Goal: Information Seeking & Learning: Learn about a topic

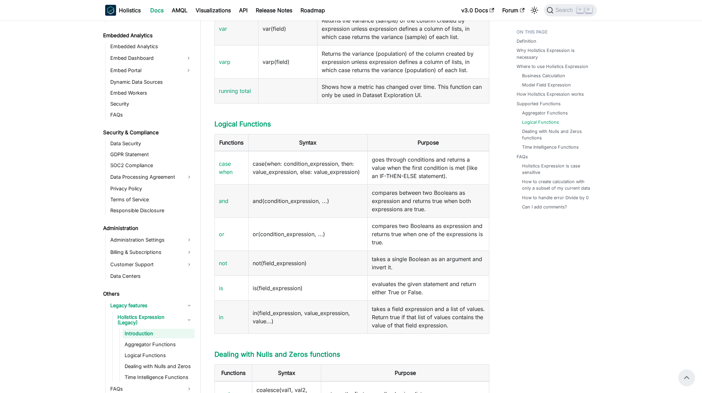
scroll to position [979, 0]
click at [223, 176] on link "case when" at bounding box center [226, 168] width 14 height 15
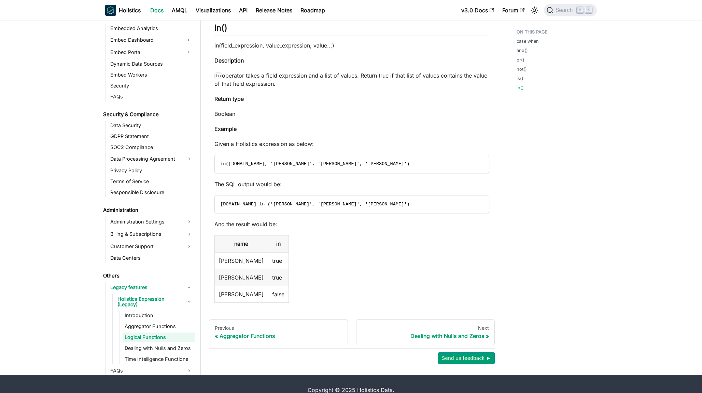
scroll to position [1816, 0]
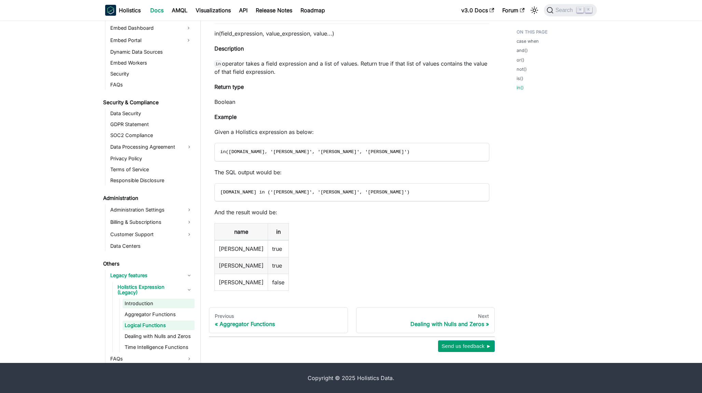
click at [145, 299] on link "Introduction" at bounding box center [159, 304] width 72 height 10
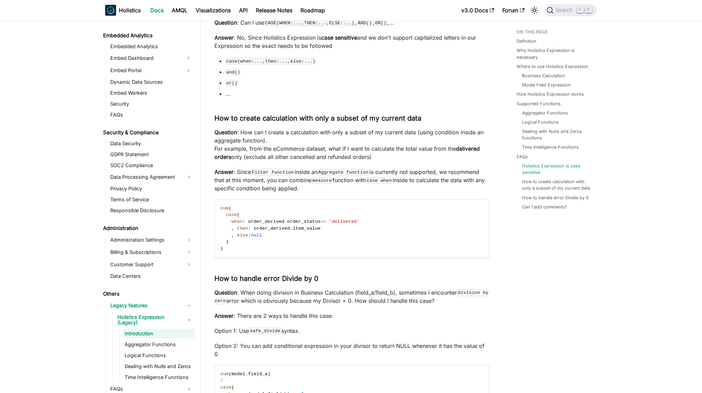
scroll to position [1823, 0]
click at [322, 185] on code "measure" at bounding box center [321, 181] width 21 height 7
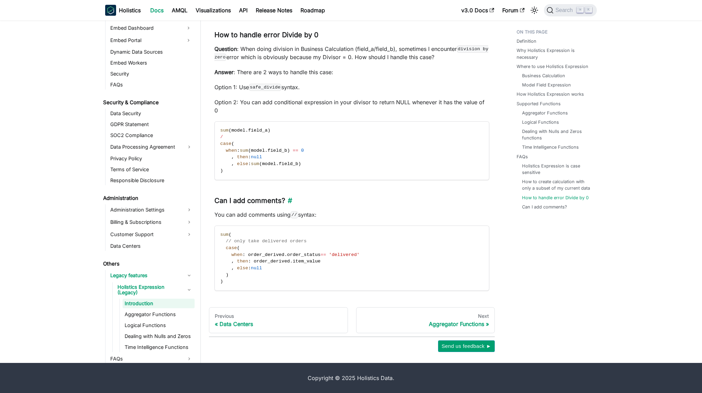
scroll to position [2076, 0]
click at [441, 323] on div "Aggregator Functions" at bounding box center [425, 323] width 127 height 7
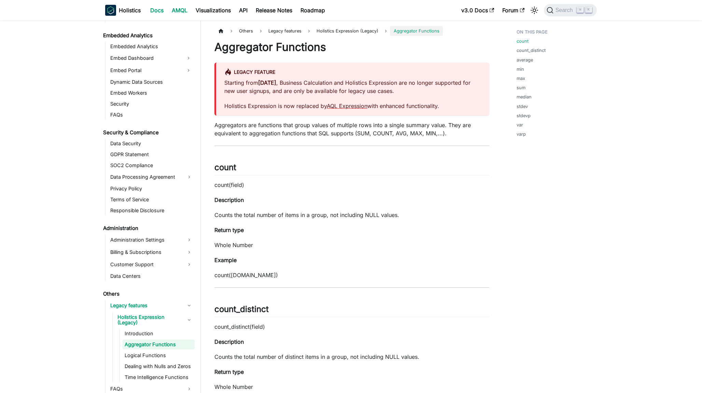
click at [181, 9] on link "AMQL" at bounding box center [180, 10] width 24 height 11
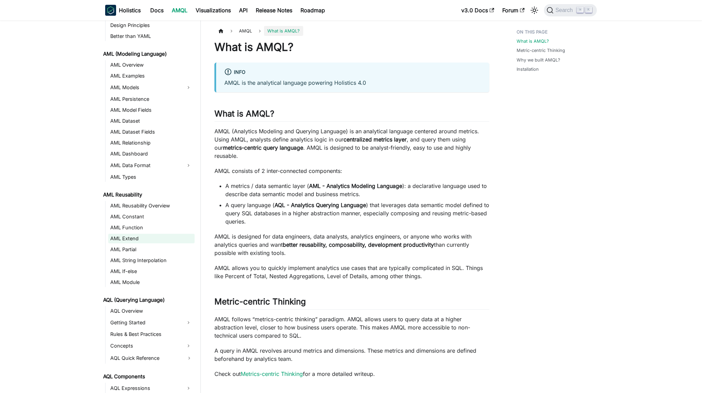
scroll to position [38, 0]
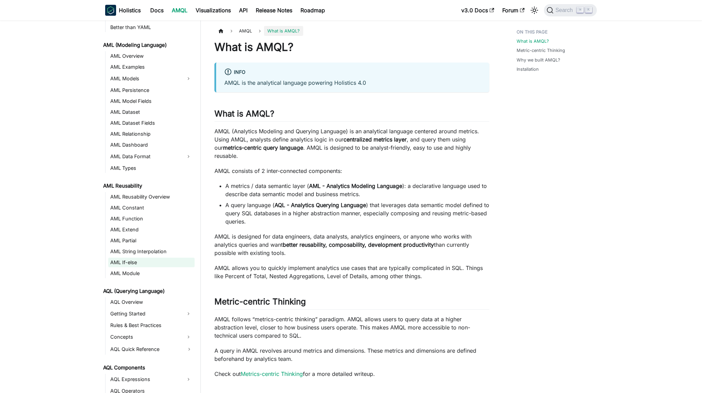
click at [138, 264] on link "AML If-else" at bounding box center [151, 263] width 86 height 10
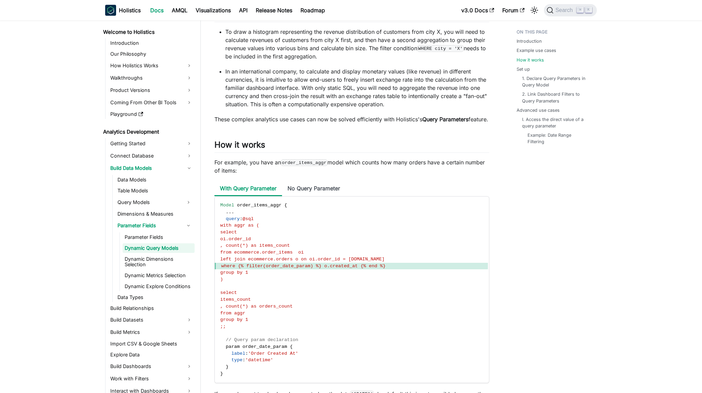
scroll to position [414, 0]
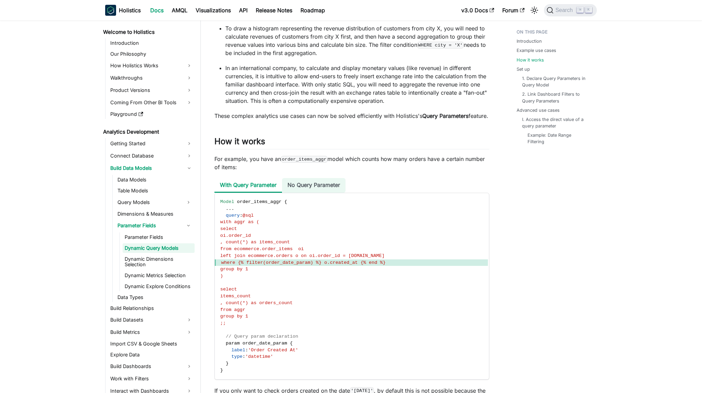
click at [308, 190] on li "No Query Parameter" at bounding box center [314, 185] width 64 height 15
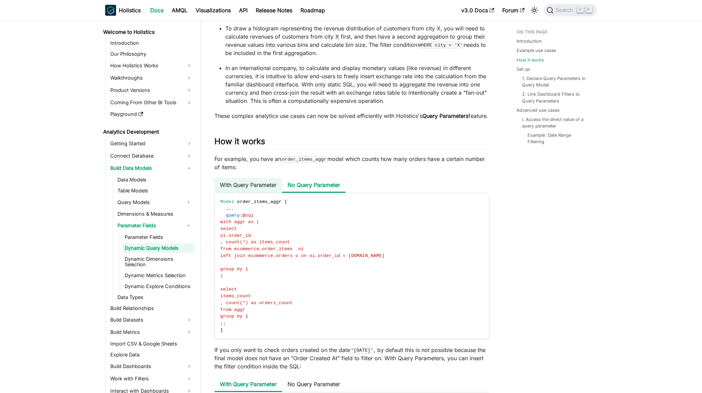
click at [265, 193] on li "With Query Parameter" at bounding box center [248, 185] width 68 height 15
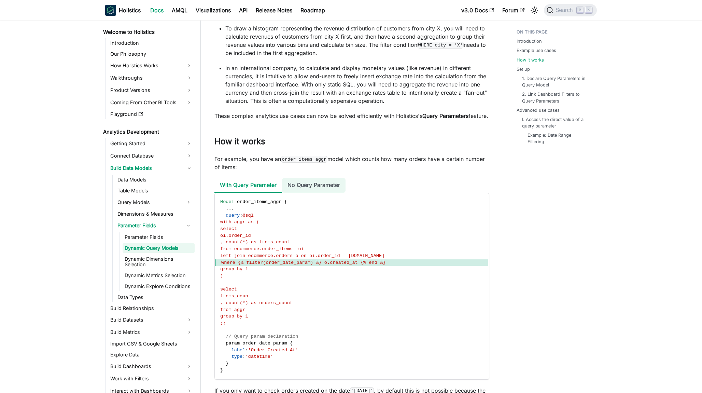
click at [302, 193] on li "No Query Parameter" at bounding box center [314, 185] width 64 height 15
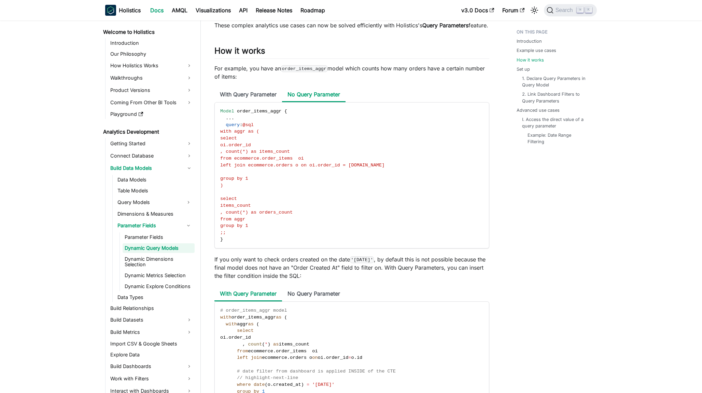
scroll to position [522, 0]
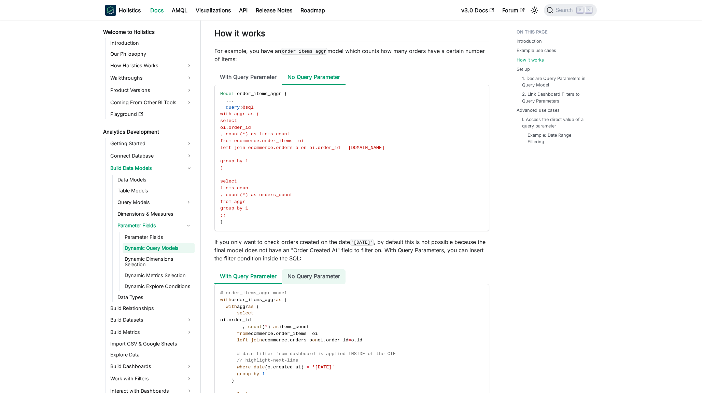
click at [300, 284] on li "No Query Parameter" at bounding box center [314, 276] width 64 height 15
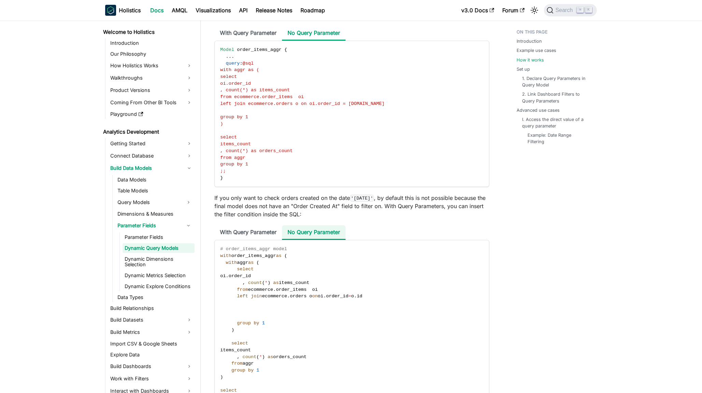
scroll to position [571, 0]
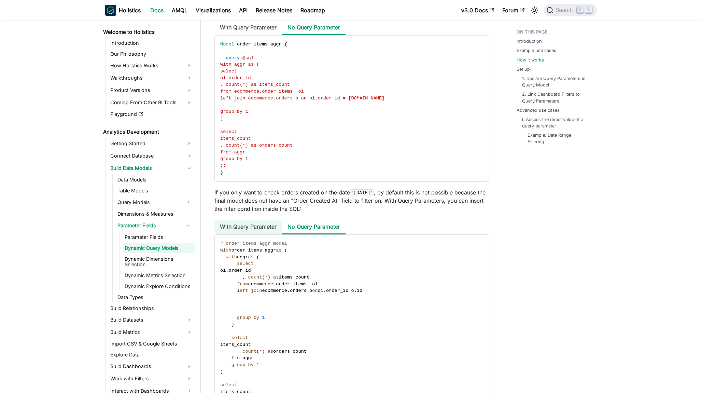
click at [256, 234] on li "With Query Parameter" at bounding box center [248, 227] width 68 height 15
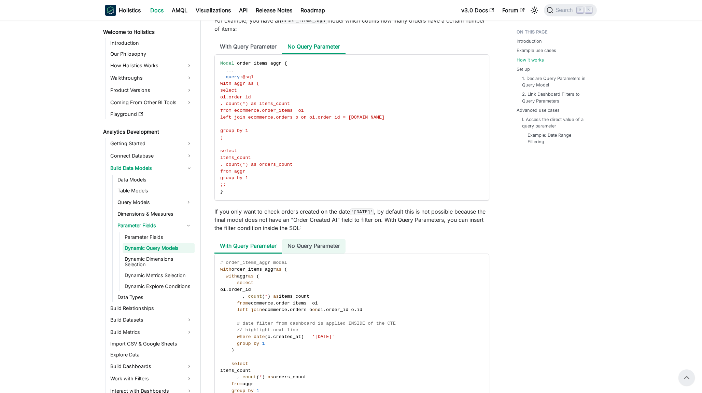
scroll to position [552, 0]
click at [256, 55] on li "With Query Parameter" at bounding box center [248, 47] width 68 height 15
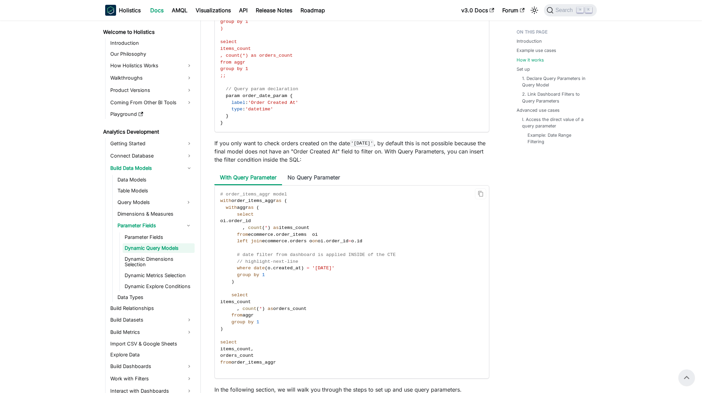
scroll to position [661, 0]
click at [137, 262] on link "Dynamic Dimensions Selection" at bounding box center [159, 261] width 72 height 15
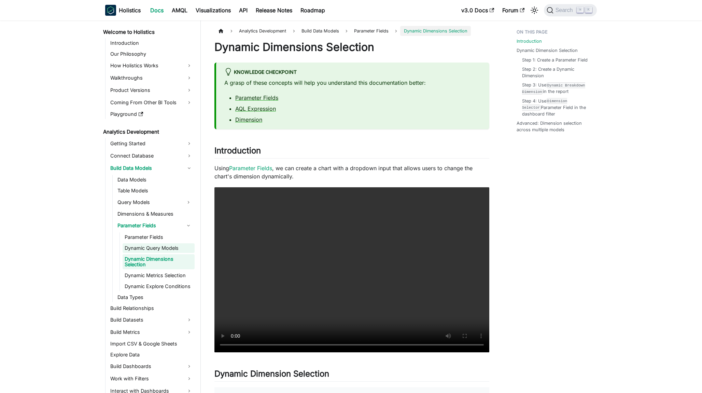
click at [145, 247] on link "Dynamic Query Models" at bounding box center [159, 248] width 72 height 10
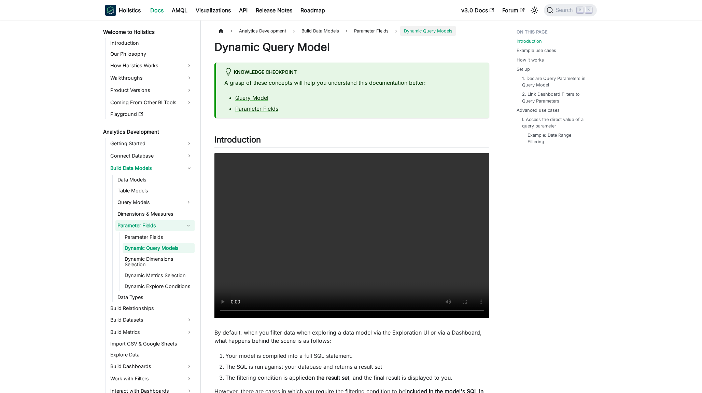
click at [132, 224] on link "Parameter Fields" at bounding box center [148, 225] width 67 height 11
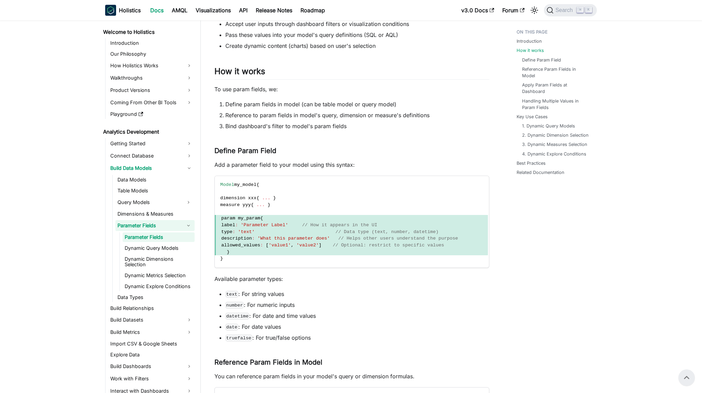
scroll to position [115, 0]
click at [143, 168] on link "Build Data Models" at bounding box center [151, 168] width 86 height 11
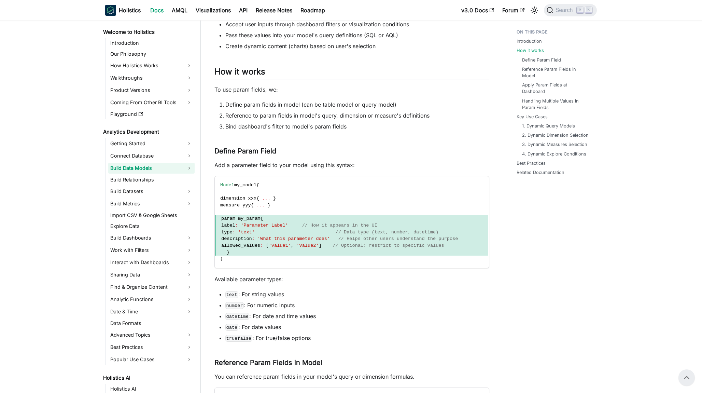
click at [143, 168] on link "Build Data Models" at bounding box center [151, 168] width 86 height 11
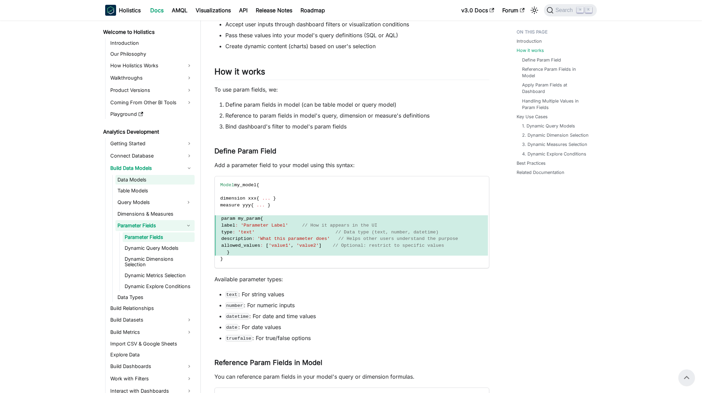
click at [135, 178] on link "Data Models" at bounding box center [154, 180] width 79 height 10
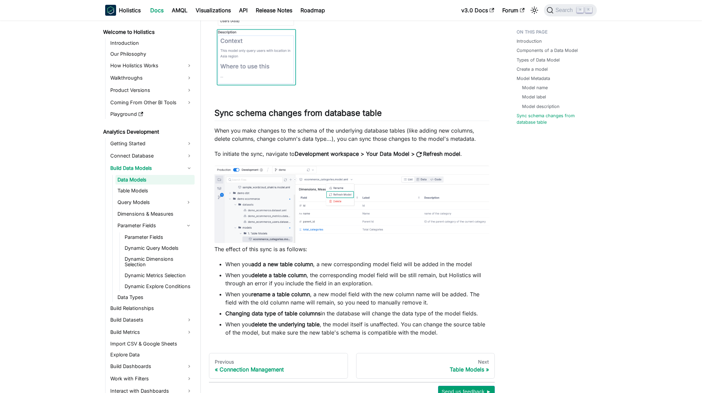
scroll to position [1942, 0]
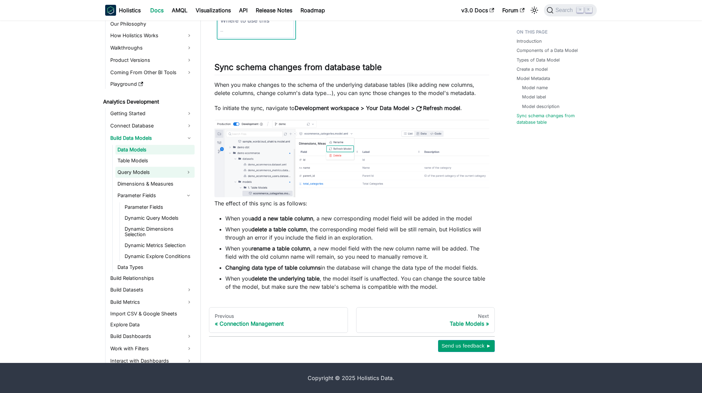
click at [133, 171] on link "Query Models" at bounding box center [148, 172] width 67 height 11
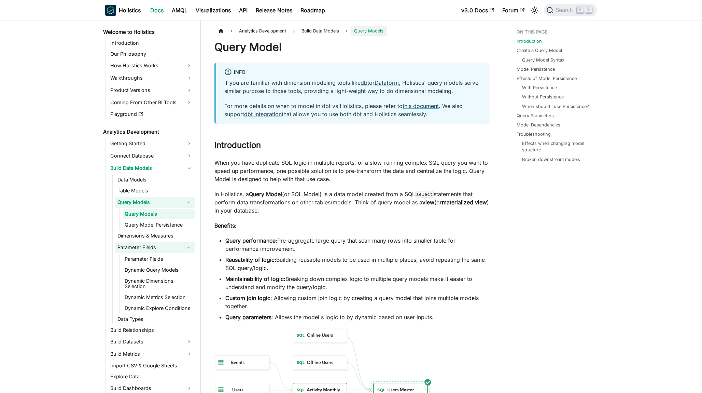
click at [134, 248] on link "Parameter Fields" at bounding box center [148, 247] width 67 height 11
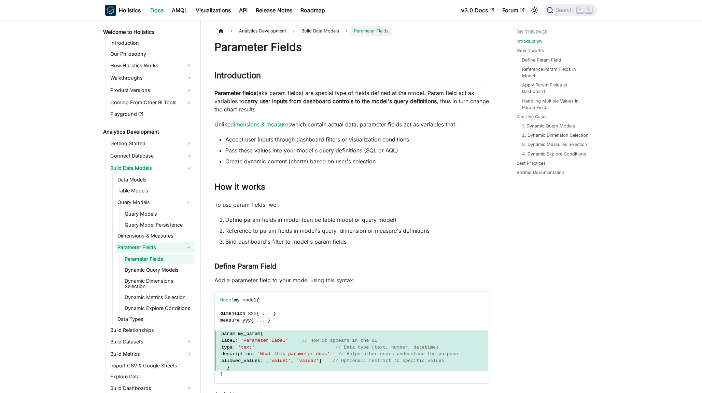
click at [139, 260] on link "Parameter Fields" at bounding box center [159, 259] width 72 height 10
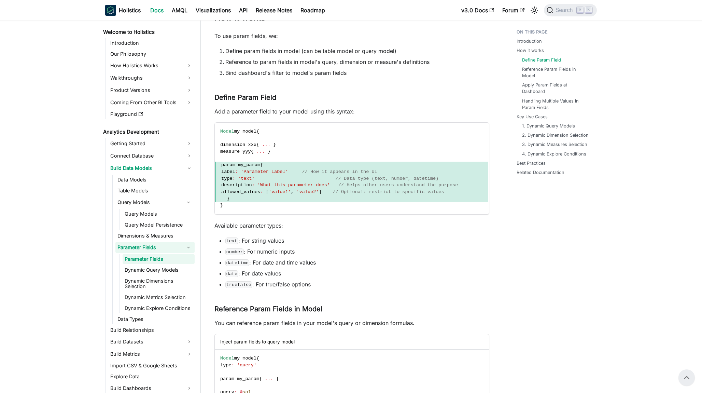
scroll to position [146, 0]
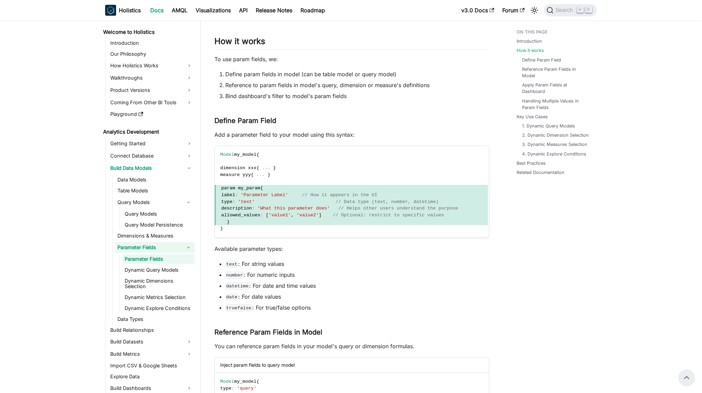
click at [130, 130] on link "Analytics Development" at bounding box center [148, 132] width 94 height 10
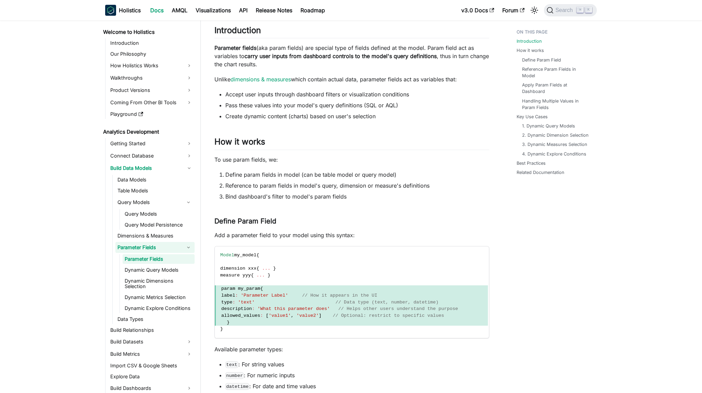
scroll to position [17, 0]
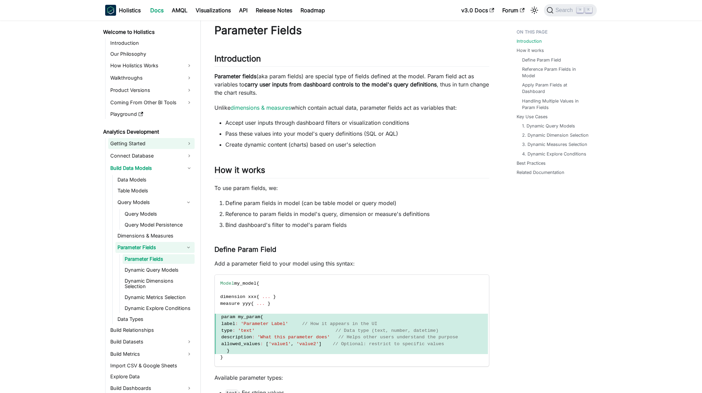
click at [124, 145] on link "Getting Started" at bounding box center [151, 143] width 86 height 11
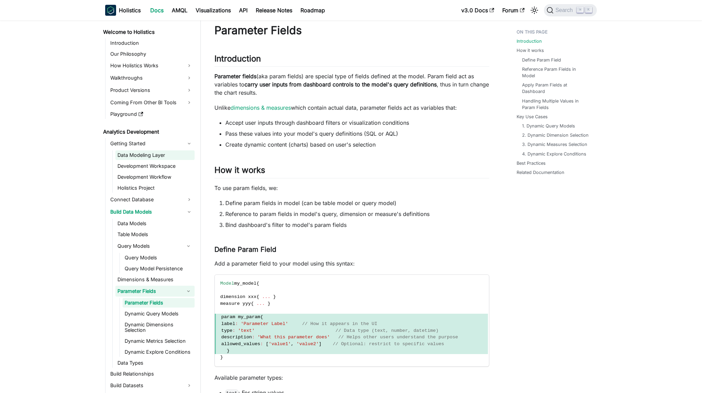
click at [129, 155] on link "Data Modeling Layer" at bounding box center [154, 155] width 79 height 10
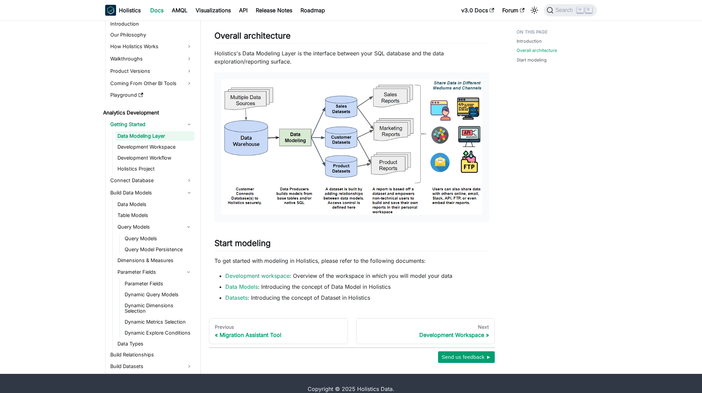
scroll to position [297, 0]
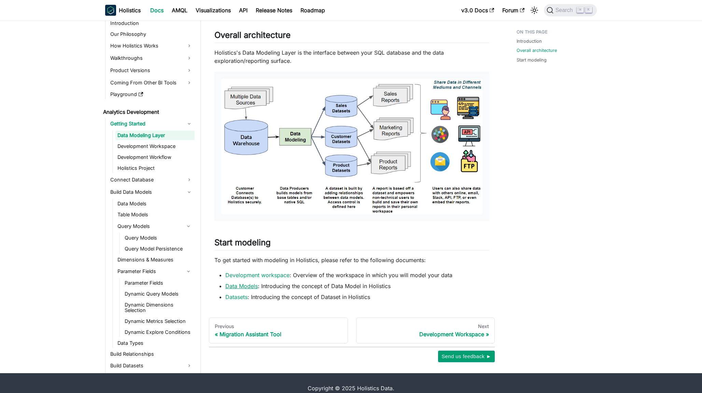
click at [249, 285] on link "Data Models" at bounding box center [241, 285] width 32 height 7
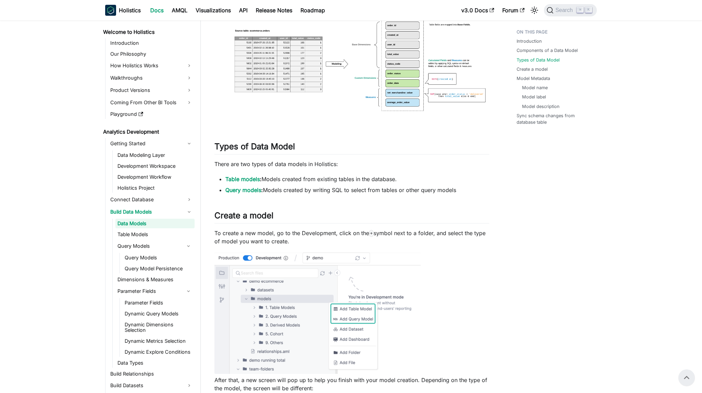
scroll to position [434, 0]
click at [146, 167] on link "Development Workspace" at bounding box center [154, 166] width 79 height 10
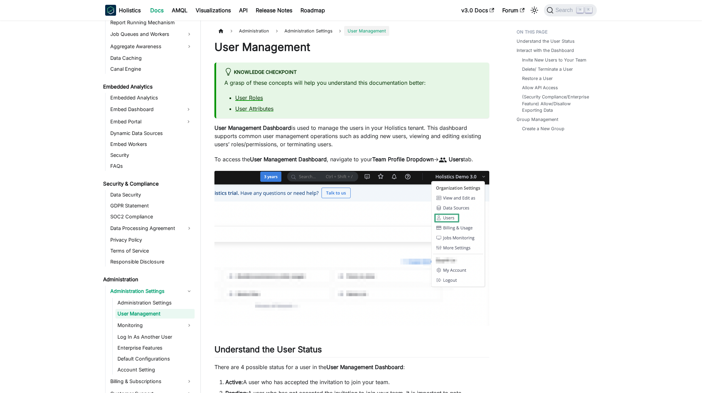
click at [253, 99] on link "User Roles" at bounding box center [249, 97] width 28 height 7
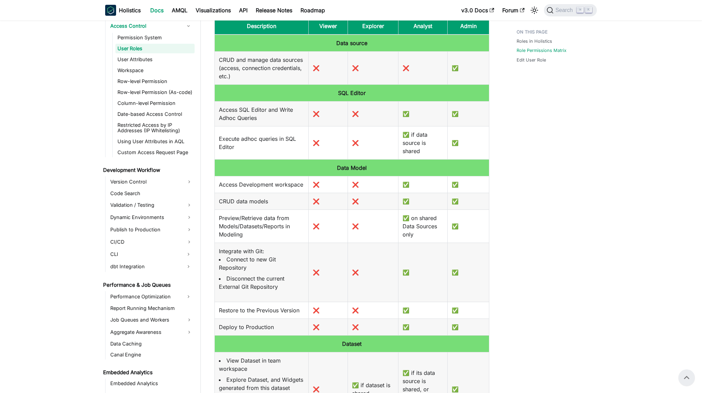
scroll to position [267, 0]
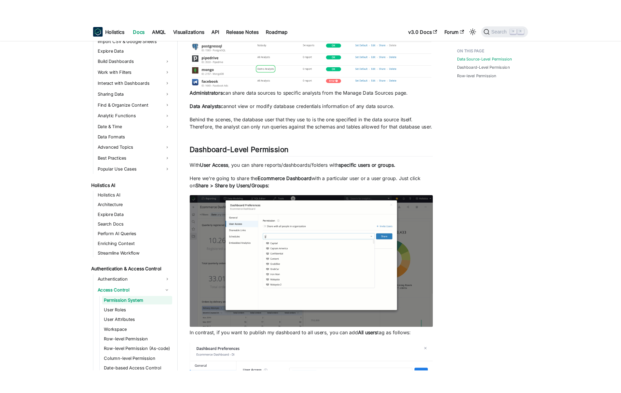
scroll to position [123, 0]
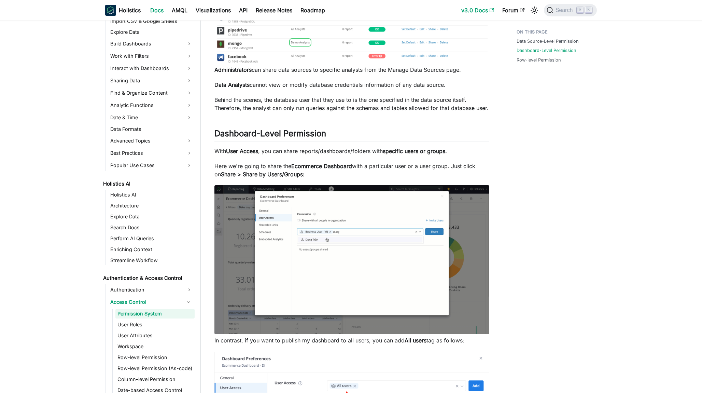
click at [476, 11] on link "v3.0 Docs" at bounding box center [477, 10] width 41 height 11
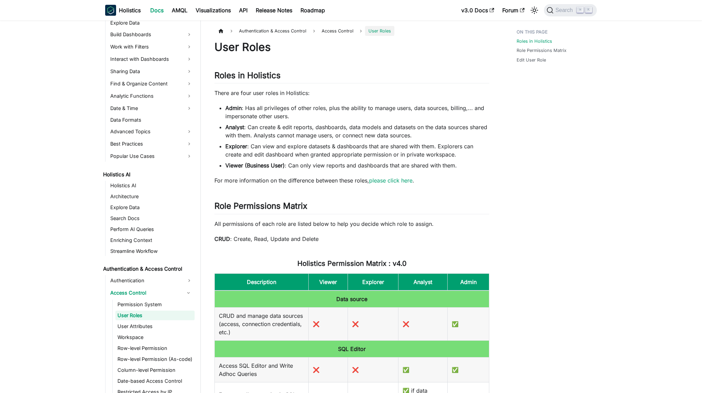
scroll to position [205, 0]
click at [143, 328] on link "User Attributes" at bounding box center [154, 325] width 79 height 10
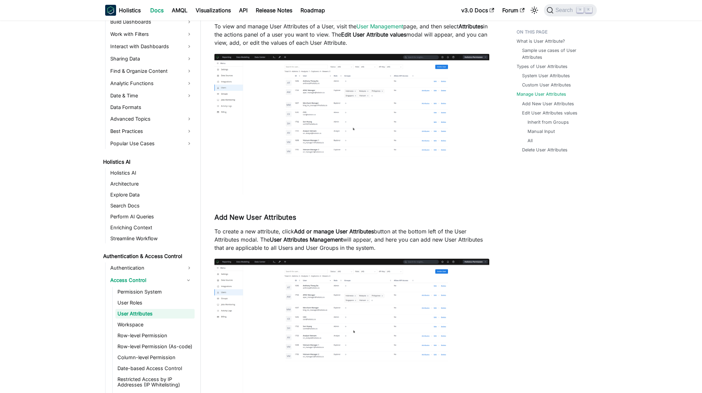
scroll to position [1186, 0]
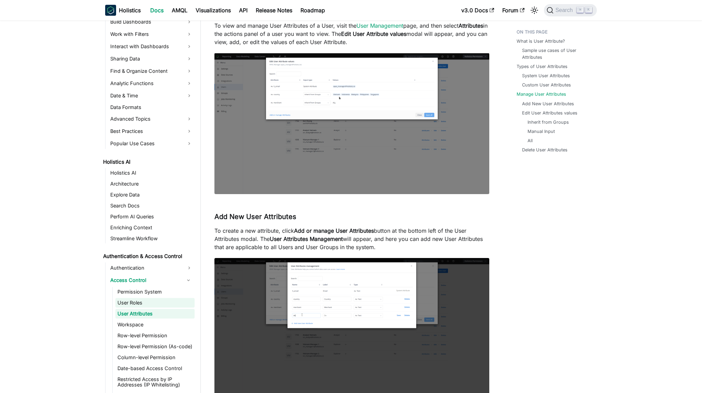
click at [135, 302] on link "User Roles" at bounding box center [154, 303] width 79 height 10
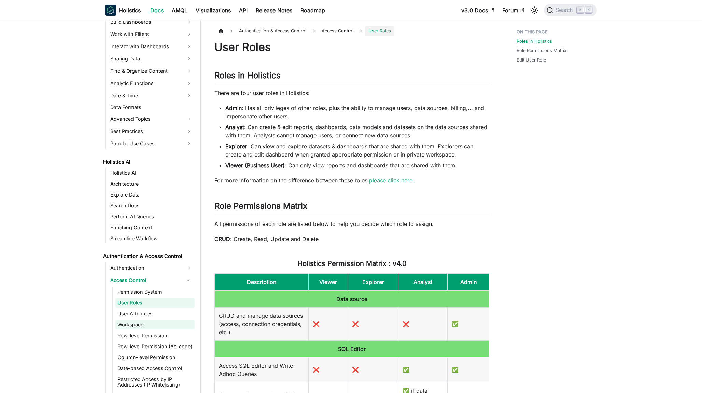
click at [134, 325] on link "Workspace" at bounding box center [154, 325] width 79 height 10
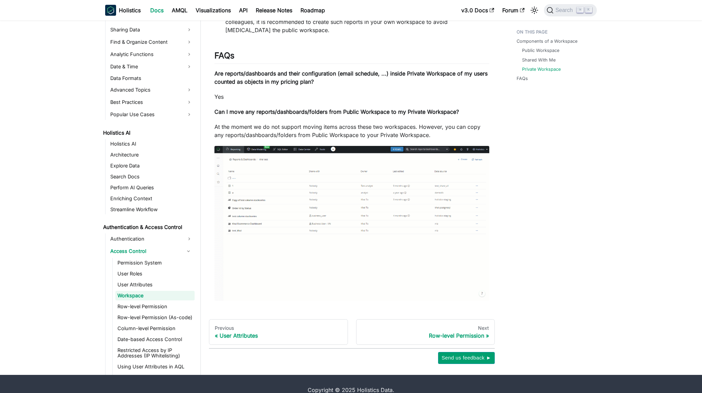
scroll to position [481, 0]
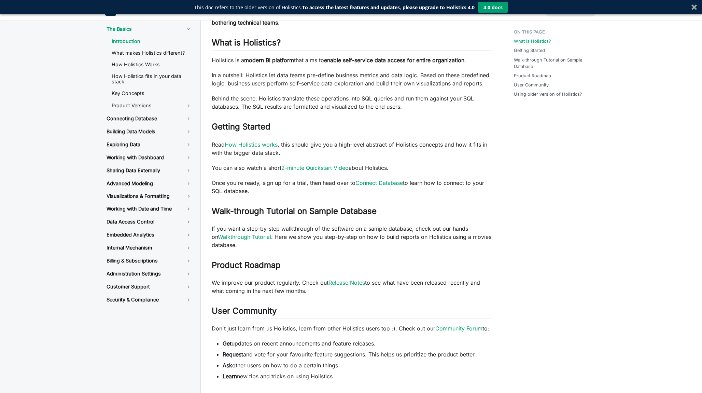
scroll to position [93, 0]
click at [184, 126] on link "Building Data Models" at bounding box center [149, 132] width 96 height 12
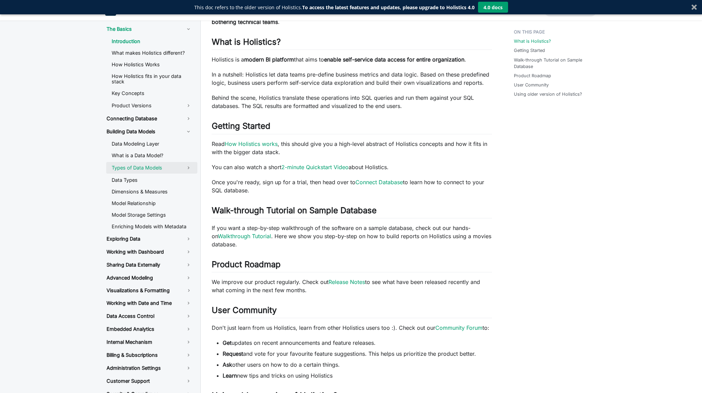
click at [157, 167] on link "Types of Data Models" at bounding box center [151, 168] width 91 height 12
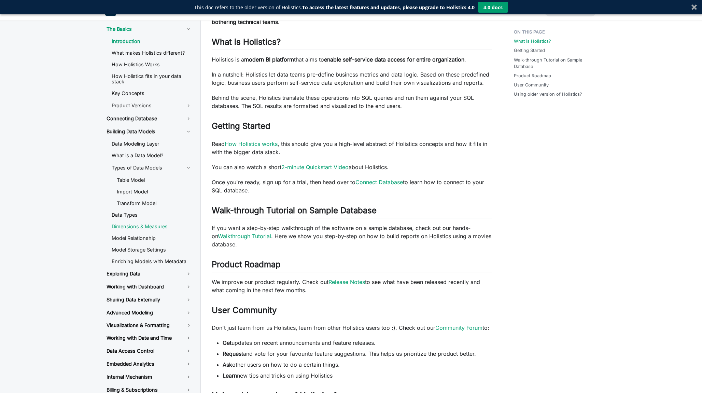
click at [149, 221] on link "Dimensions & Measures" at bounding box center [151, 226] width 91 height 10
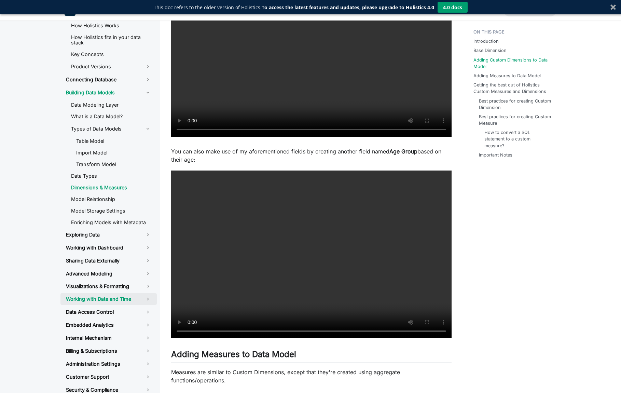
scroll to position [393, 0]
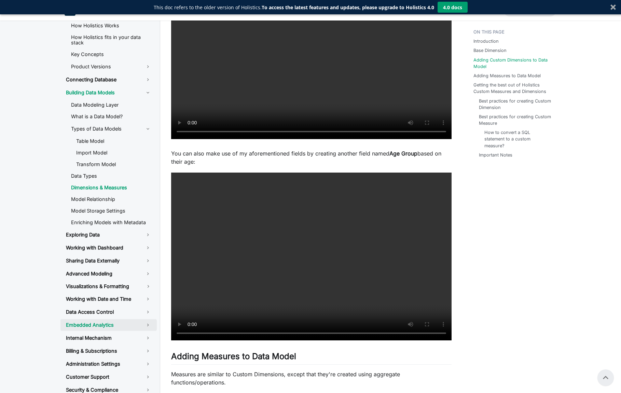
click at [120, 319] on link "Embedded Analytics" at bounding box center [108, 325] width 96 height 12
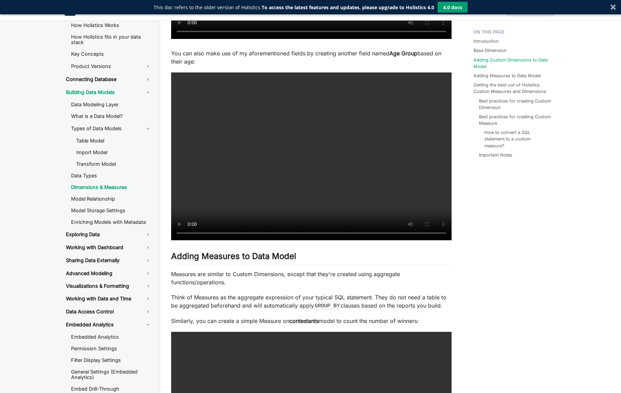
scroll to position [34, 0]
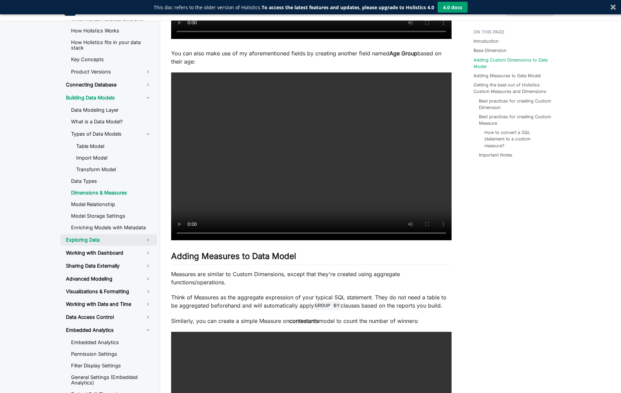
click at [123, 234] on link "Exploring Data" at bounding box center [108, 240] width 96 height 12
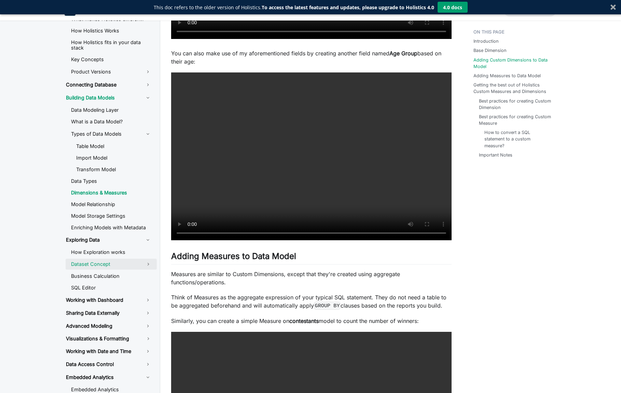
click at [129, 259] on link "Dataset Concept" at bounding box center [103, 264] width 74 height 11
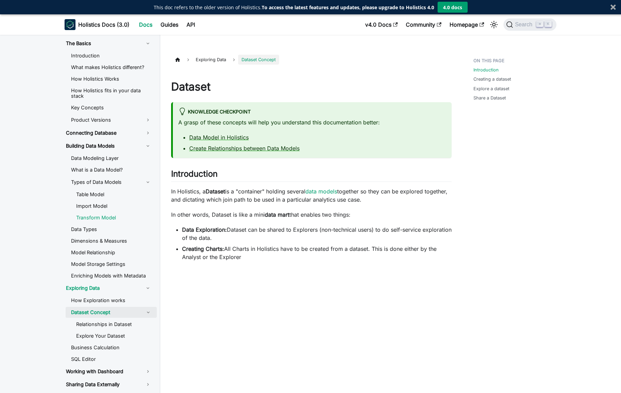
click at [94, 212] on link "Transform Model" at bounding box center [114, 217] width 86 height 10
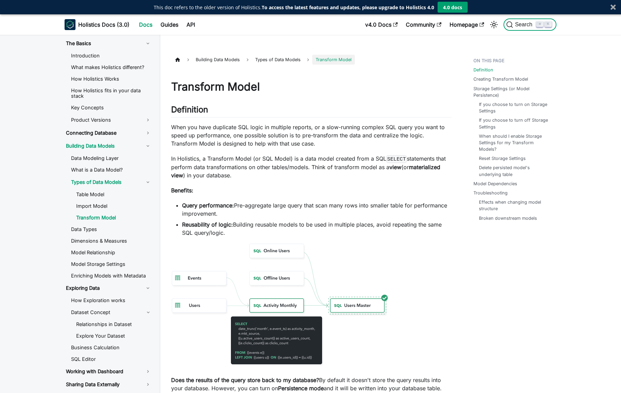
click at [516, 25] on span "Search" at bounding box center [525, 25] width 24 height 6
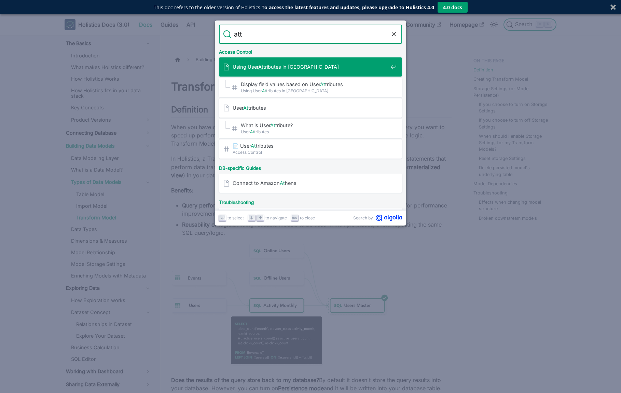
type input "attr"
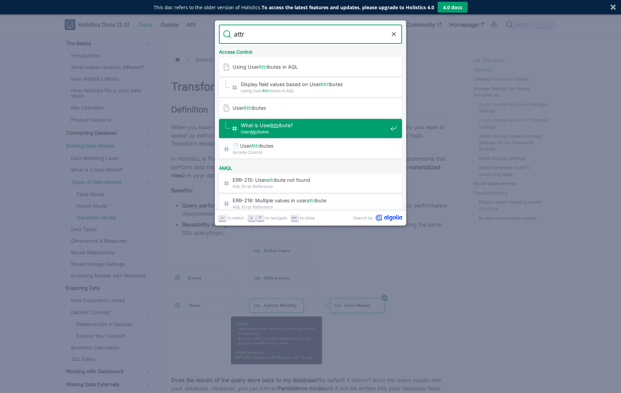
click at [305, 130] on span "User Attr ibutes" at bounding box center [314, 131] width 147 height 6
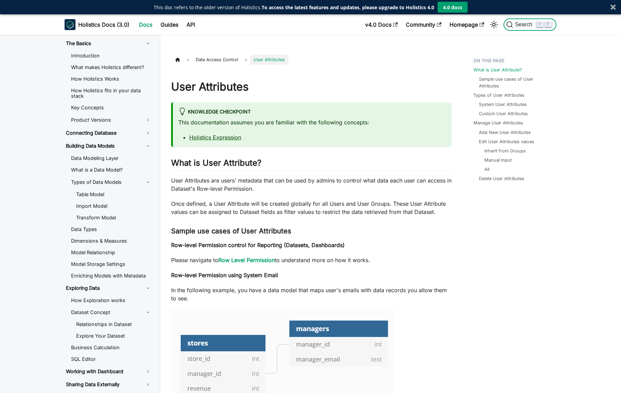
click at [520, 23] on span "Search" at bounding box center [525, 25] width 24 height 6
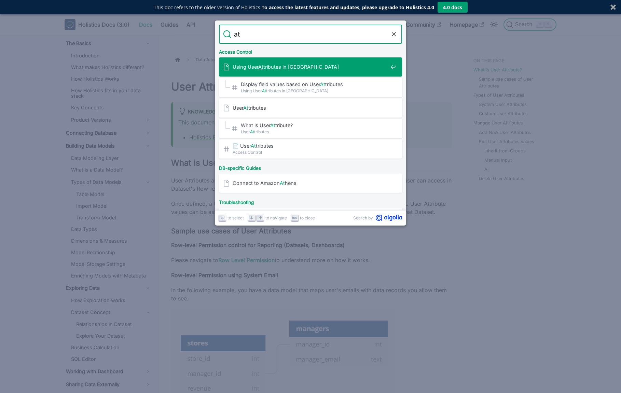
type input "att"
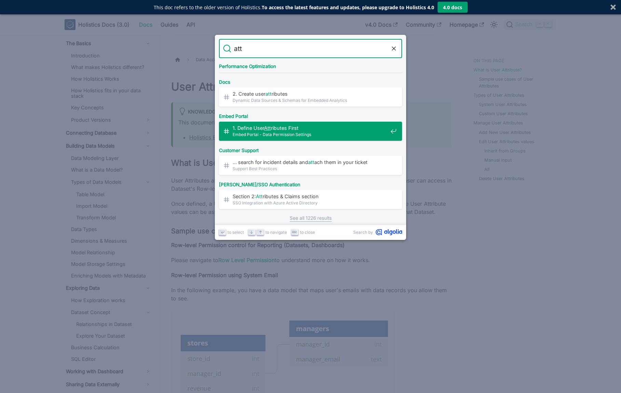
scroll to position [194, 0]
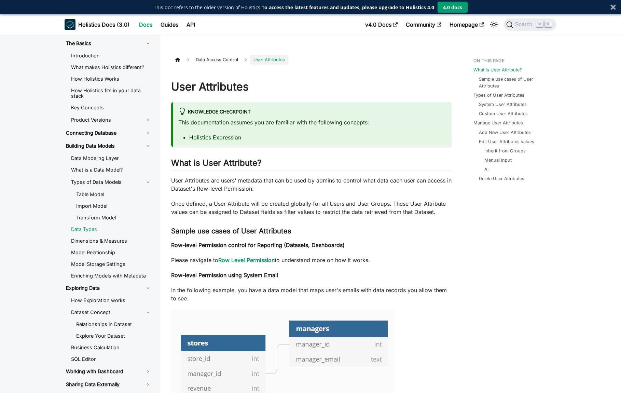
click at [86, 224] on link "Data Types" at bounding box center [111, 229] width 91 height 10
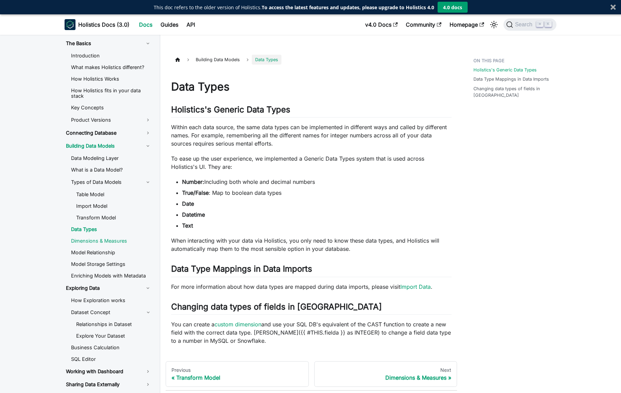
click at [97, 237] on link "Dimensions & Measures" at bounding box center [111, 241] width 91 height 10
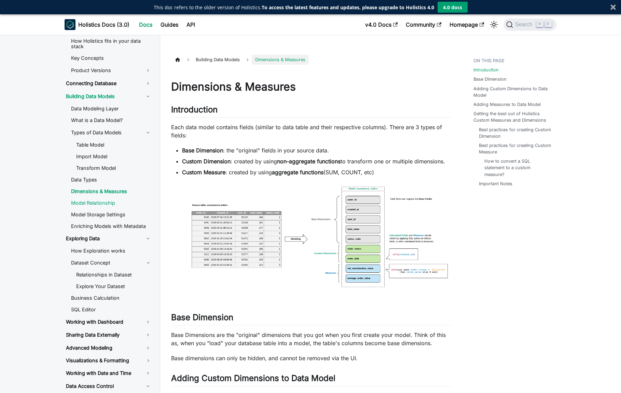
scroll to position [50, 0]
click at [107, 221] on link "Enriching Models with Metadata" at bounding box center [111, 226] width 91 height 10
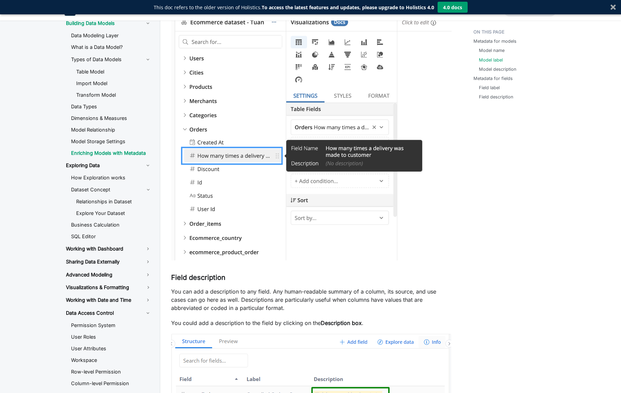
scroll to position [108, 0]
click at [82, 220] on link "Business Calculation" at bounding box center [111, 225] width 91 height 10
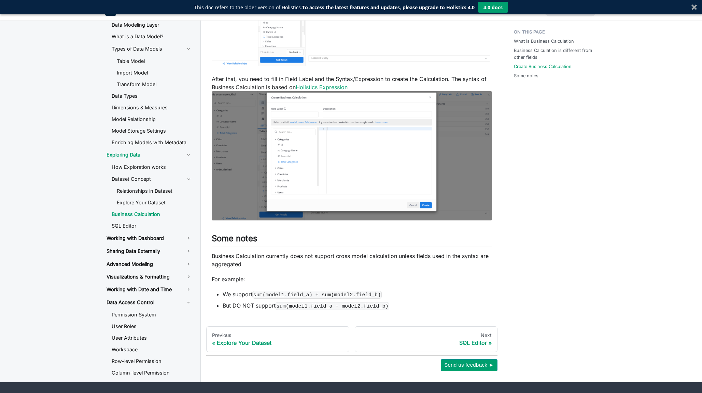
scroll to position [756, 0]
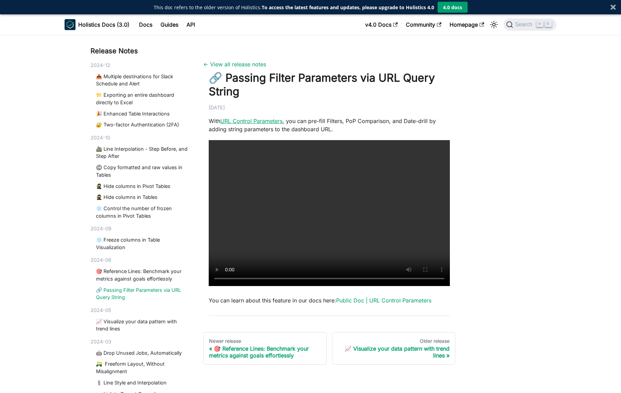
click at [265, 119] on link "URL Control Parameters" at bounding box center [251, 120] width 62 height 7
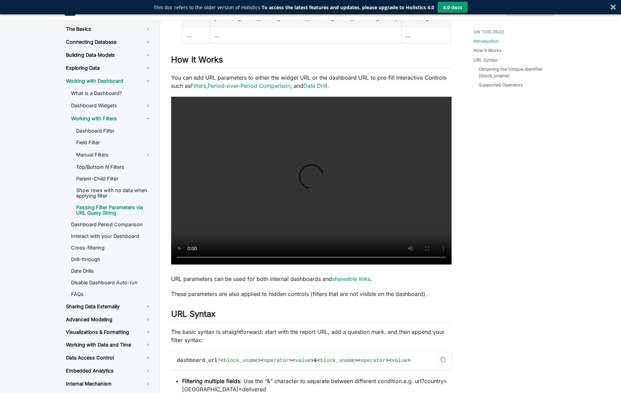
scroll to position [287, 0]
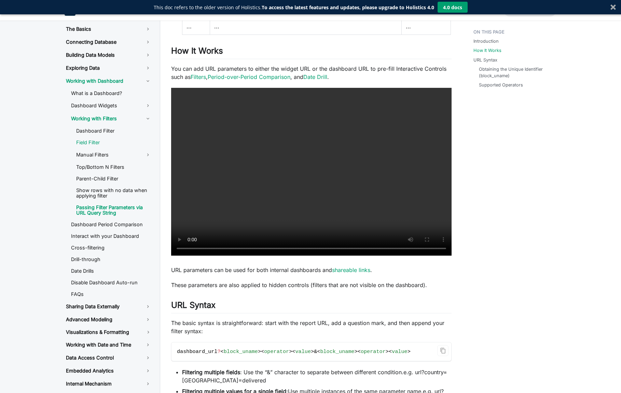
click at [90, 141] on link "Field Filter" at bounding box center [114, 142] width 86 height 10
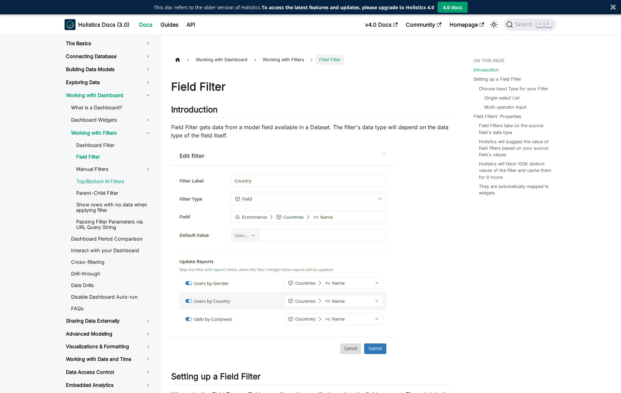
click at [91, 181] on link "Top/Bottom N Filters" at bounding box center [114, 181] width 86 height 10
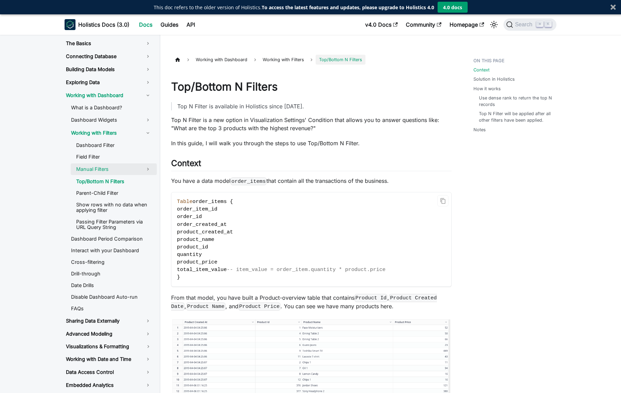
click at [91, 168] on link "Manual Filters" at bounding box center [114, 169] width 86 height 12
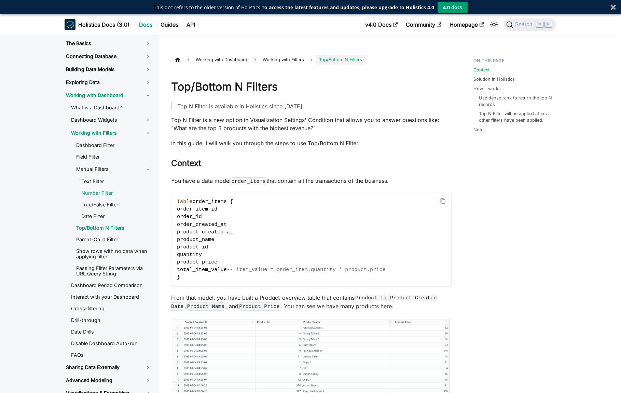
click at [93, 194] on link "Number Filter" at bounding box center [116, 193] width 81 height 10
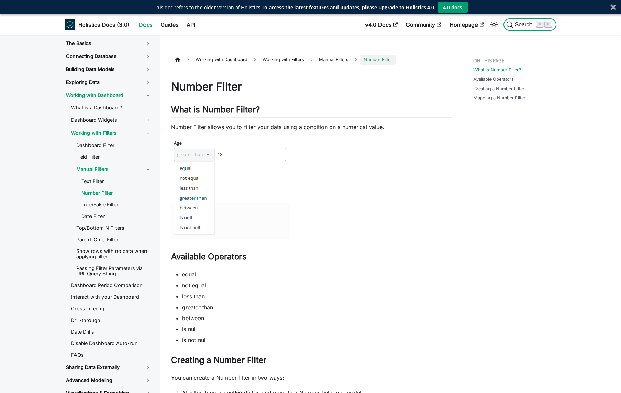
click at [520, 25] on span "Search" at bounding box center [525, 25] width 24 height 6
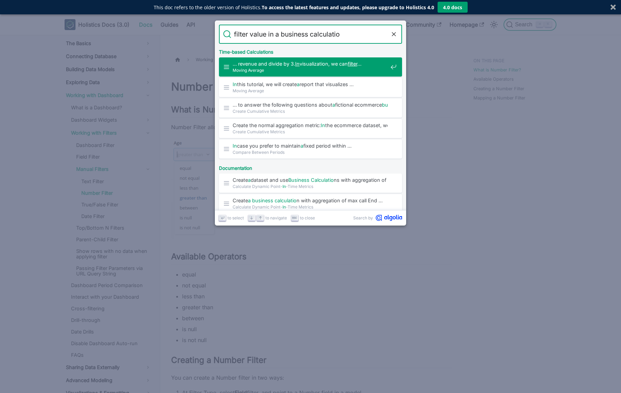
type input "filter value in a business calculation"
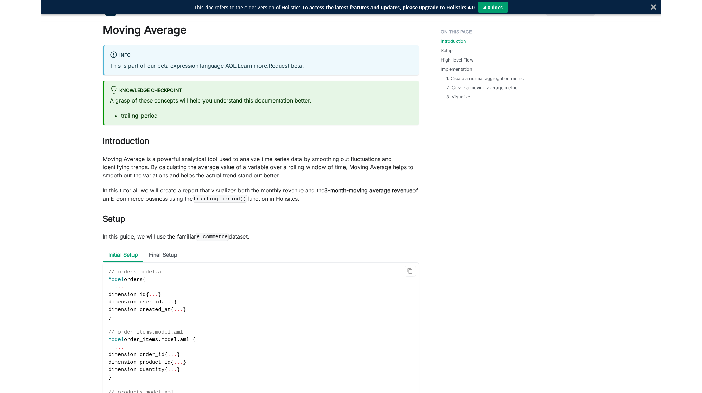
scroll to position [42, 0]
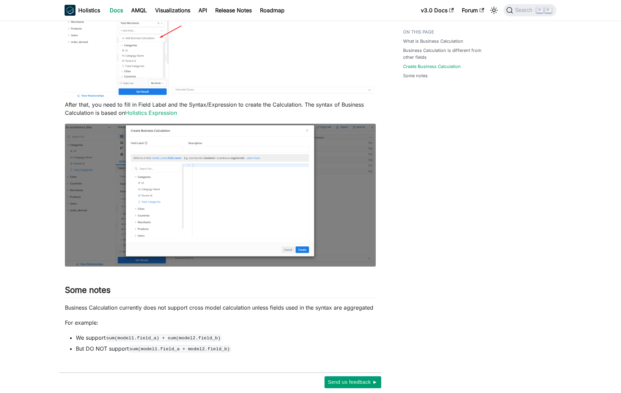
scroll to position [793, 0]
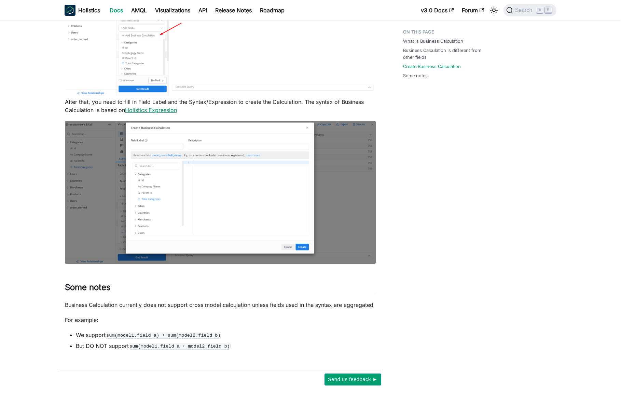
click at [166, 109] on link "Holistics Expression" at bounding box center [151, 110] width 52 height 7
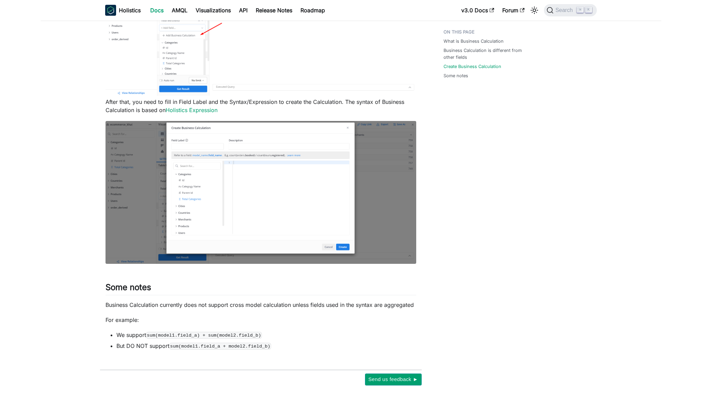
scroll to position [828, 0]
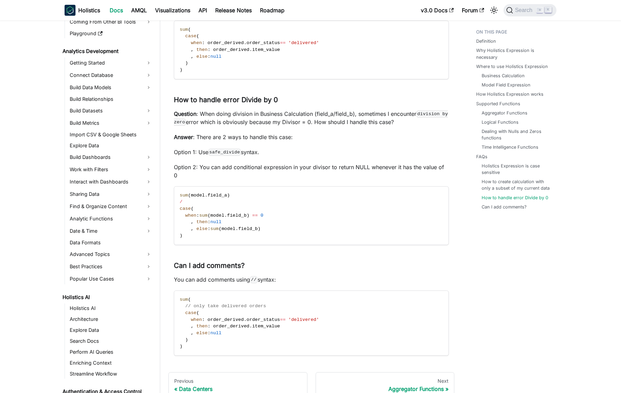
scroll to position [2076, 0]
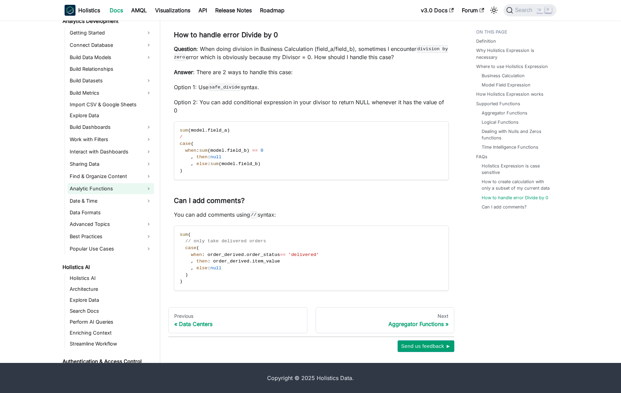
click at [127, 187] on link "Analytic Functions" at bounding box center [111, 188] width 86 height 11
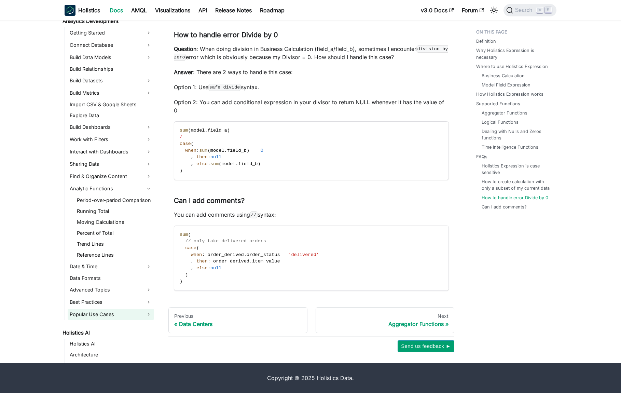
click at [131, 314] on link "Popular Use Cases" at bounding box center [111, 314] width 86 height 11
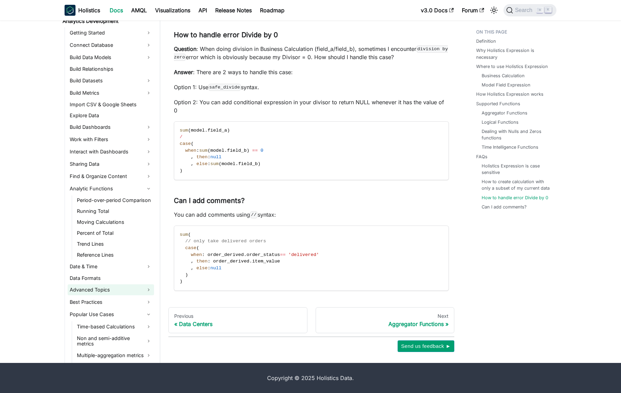
click at [133, 291] on link "Advanced Topics" at bounding box center [111, 289] width 86 height 11
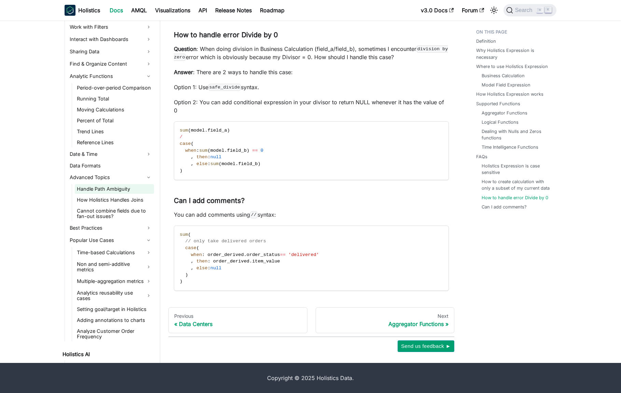
scroll to position [207, 0]
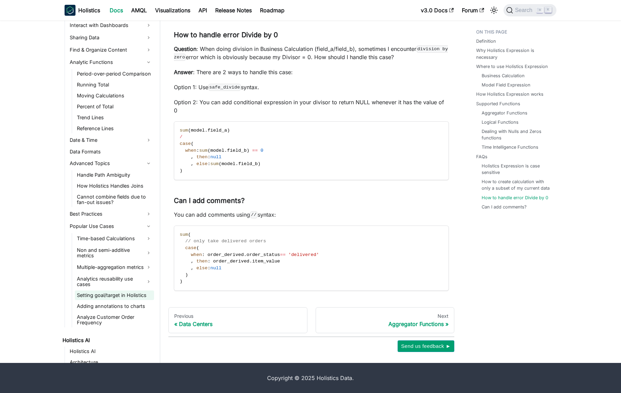
click at [129, 290] on link "Setting goal/target in Holistics" at bounding box center [114, 295] width 79 height 10
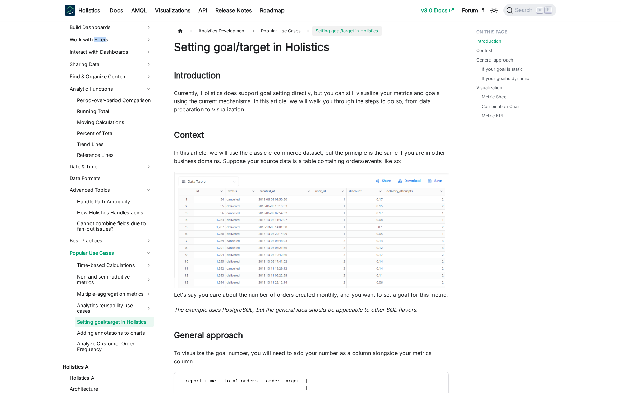
click at [433, 8] on link "v3.0 Docs" at bounding box center [437, 10] width 41 height 11
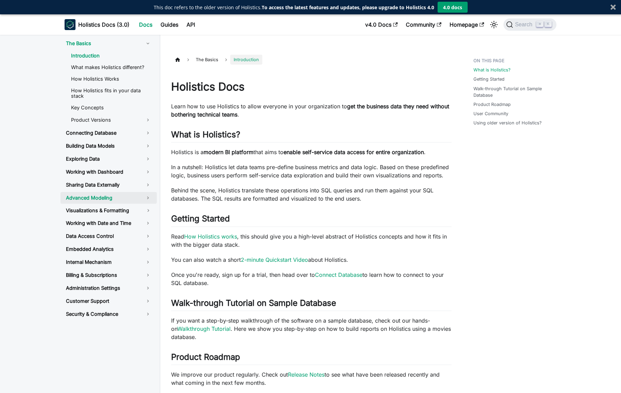
click at [150, 193] on link "Advanced Modeling" at bounding box center [108, 198] width 96 height 12
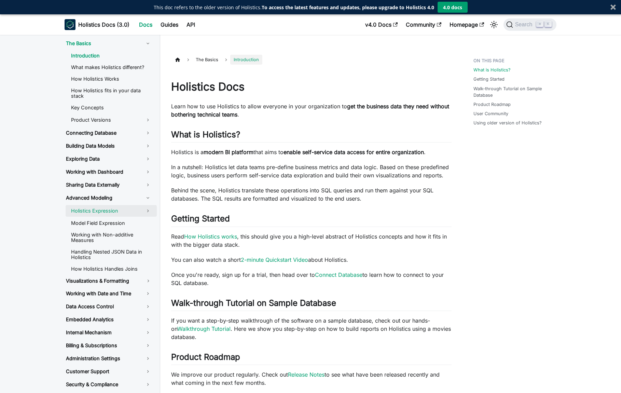
click at [102, 205] on link "Holistics Expression" at bounding box center [111, 211] width 91 height 12
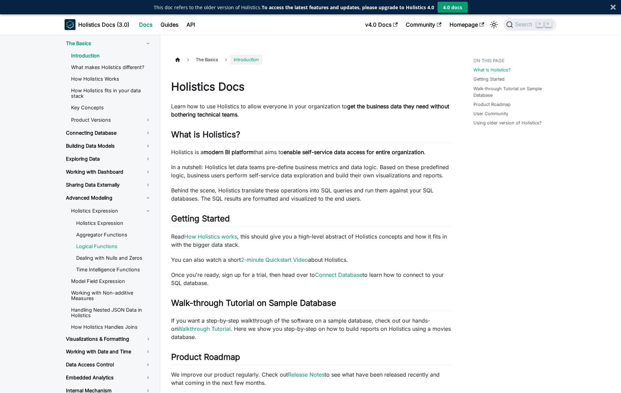
click at [96, 241] on link "Logical Functions" at bounding box center [114, 246] width 86 height 10
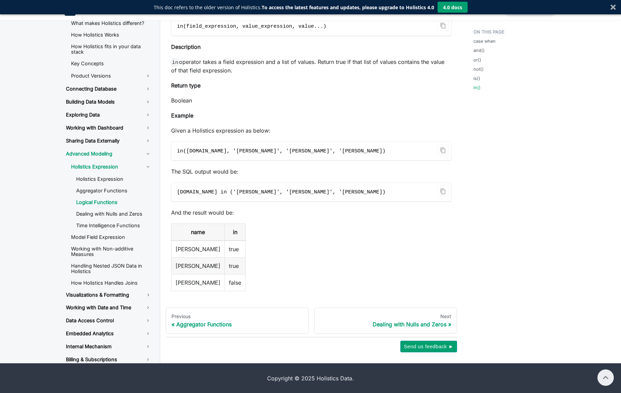
scroll to position [1856, 0]
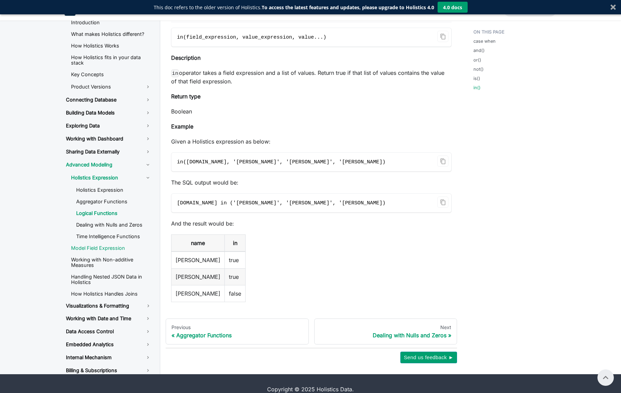
click at [85, 243] on link "Model Field Expression" at bounding box center [111, 248] width 91 height 10
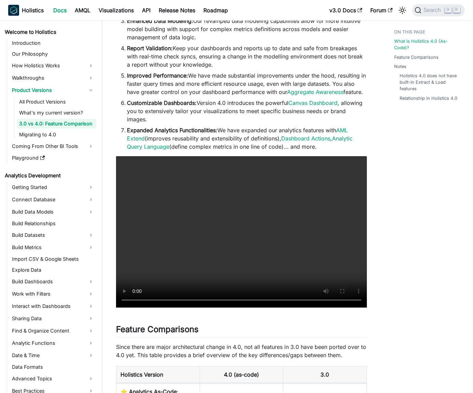
scroll to position [175, 0]
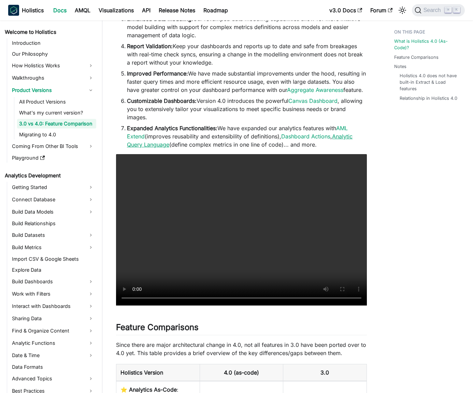
click at [348, 137] on link "Analytic Query Language" at bounding box center [240, 140] width 226 height 15
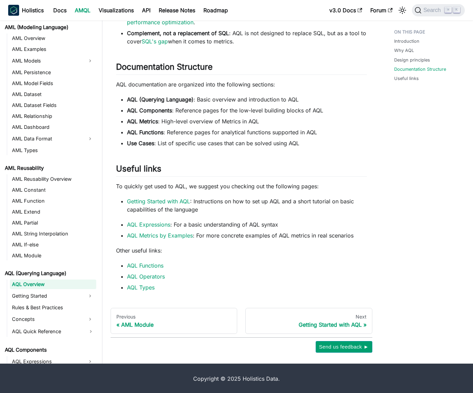
scroll to position [498, 0]
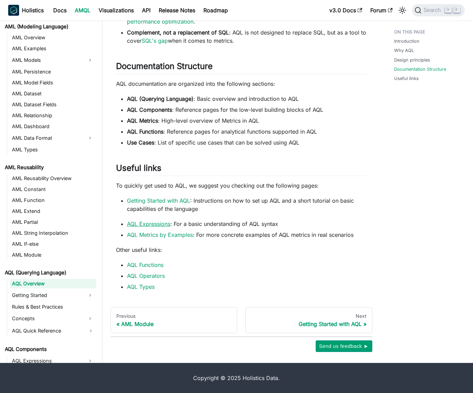
click at [159, 222] on link "AQL Expressions" at bounding box center [148, 223] width 43 height 7
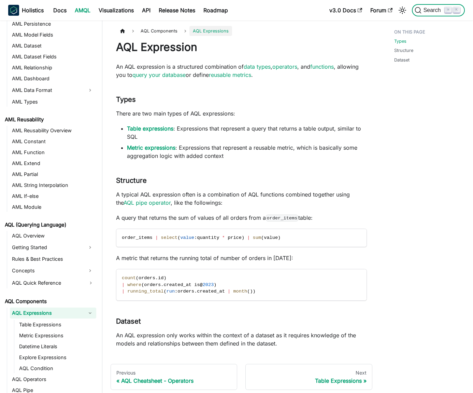
click at [426, 8] on span "Search" at bounding box center [434, 10] width 24 height 6
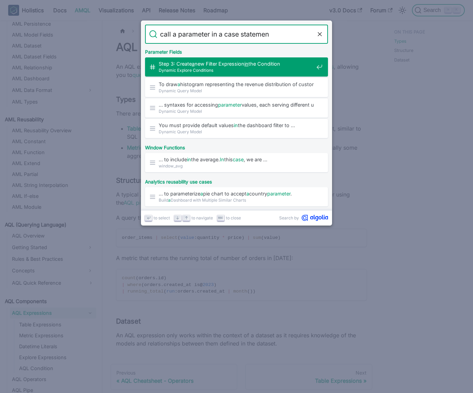
type input "call a parameter in a case statement"
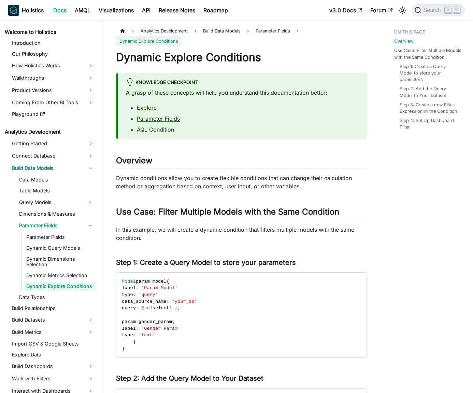
click at [147, 119] on link "Parameter Fields" at bounding box center [158, 118] width 43 height 7
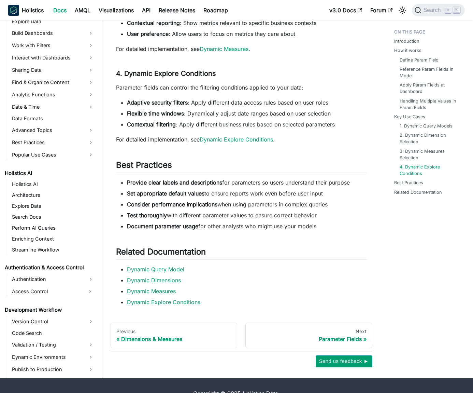
scroll to position [1873, 0]
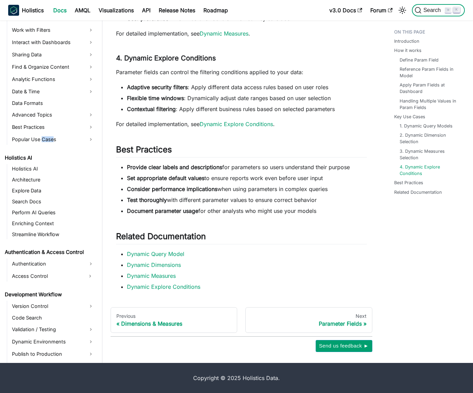
click at [424, 10] on span "Search" at bounding box center [434, 10] width 24 height 6
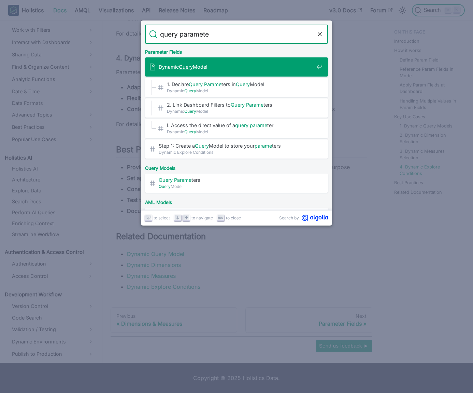
type input "query parameter"
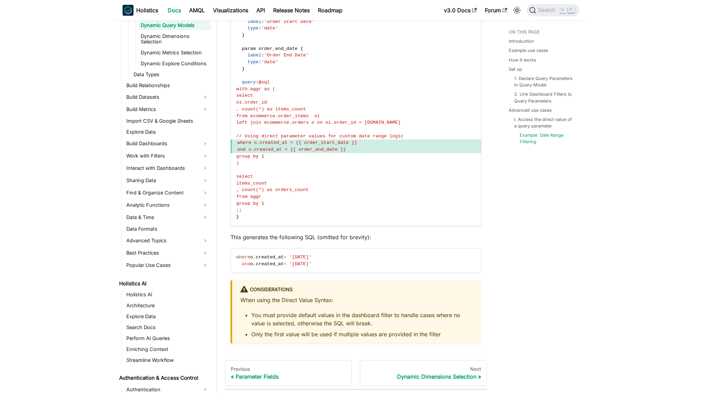
scroll to position [2109, 0]
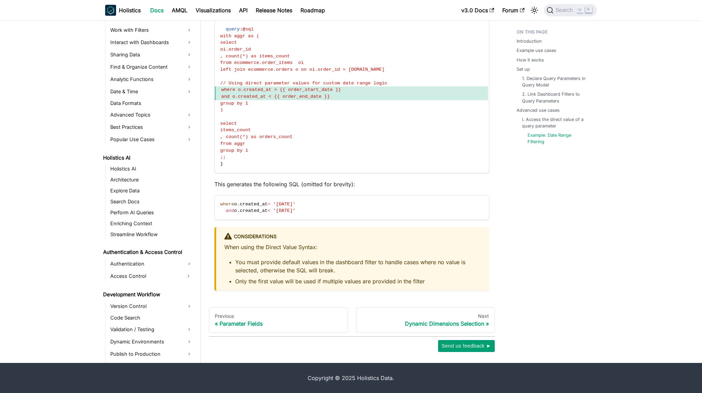
scroll to position [318, 0]
